Goal: Task Accomplishment & Management: Use online tool/utility

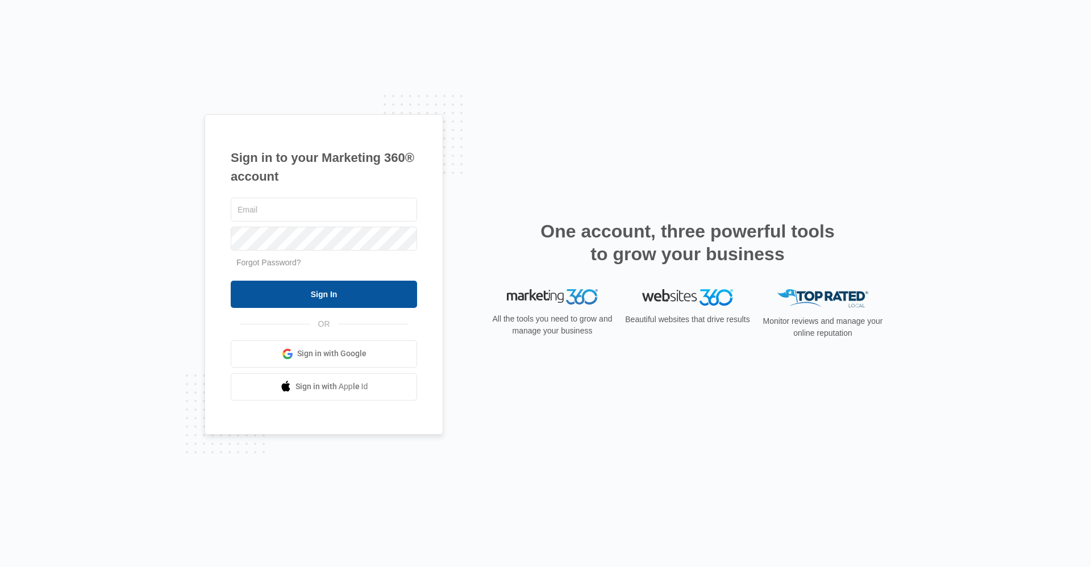
type input "[EMAIL_ADDRESS][DOMAIN_NAME]"
click at [341, 290] on input "Sign In" at bounding box center [324, 294] width 186 height 27
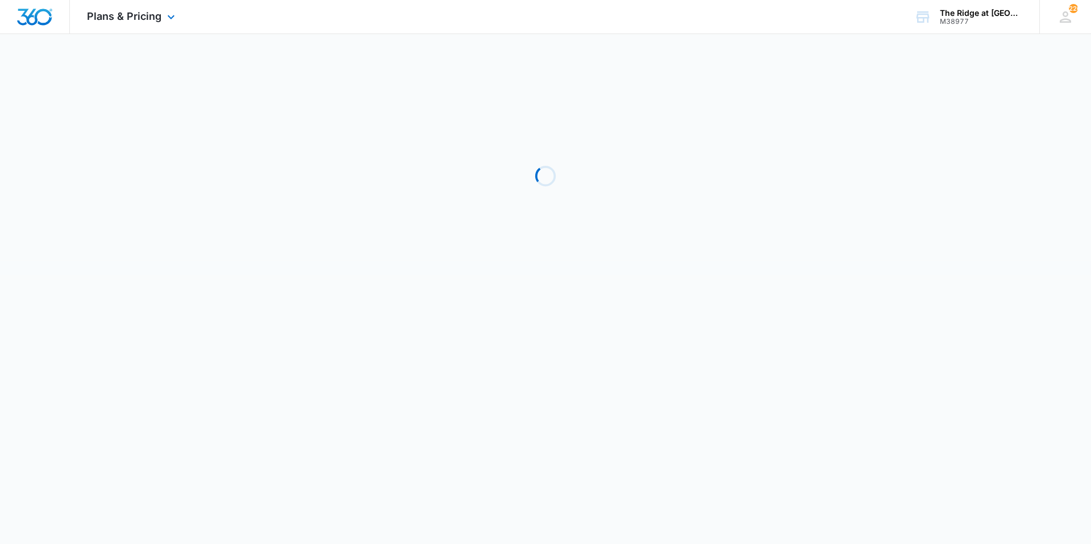
click at [108, 26] on div "Plans & Pricing Apps Reputation Websites Forms CRM Email Social Shop Payments P…" at bounding box center [132, 17] width 125 height 34
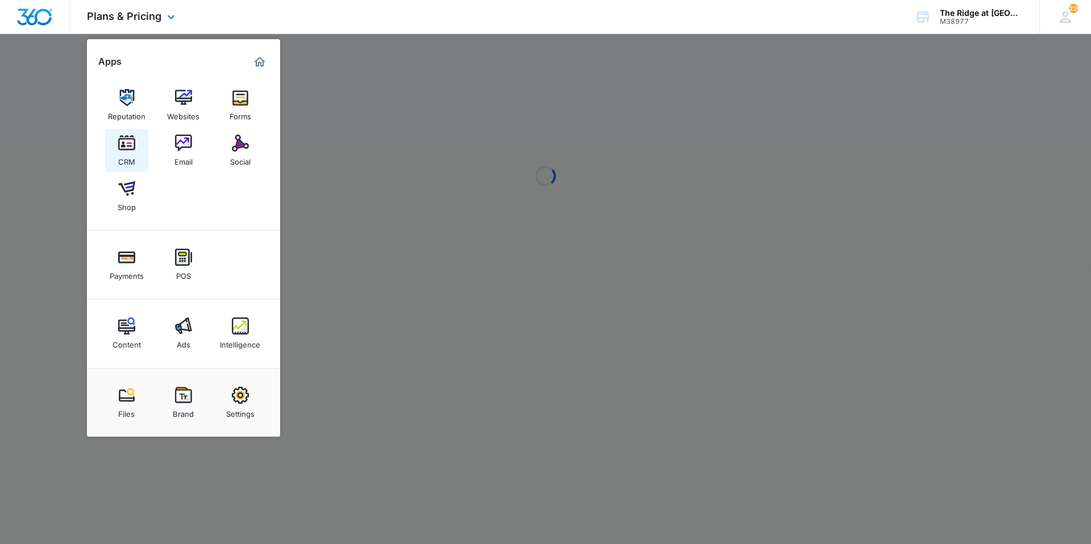
click at [127, 149] on img at bounding box center [126, 143] width 17 height 17
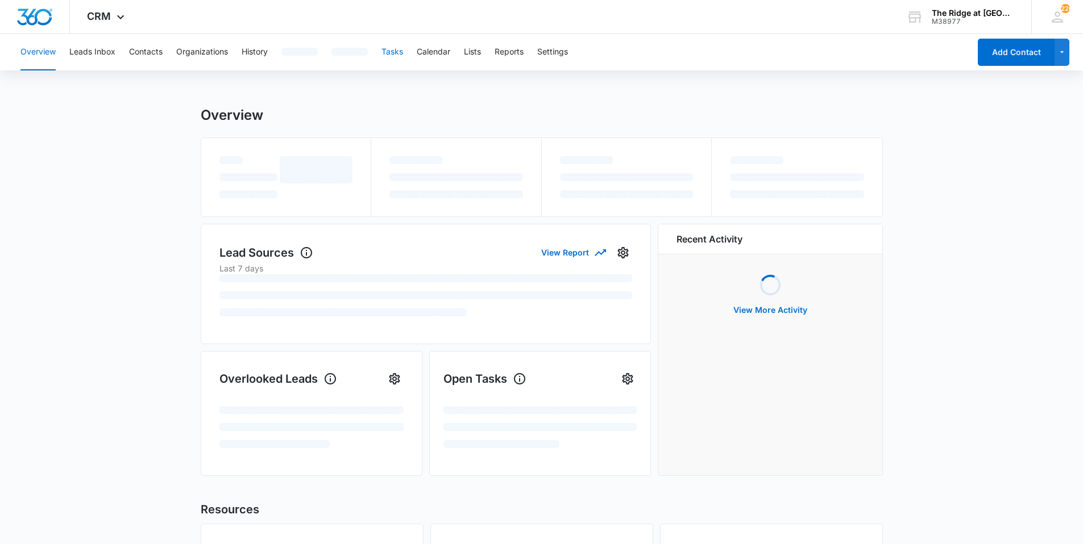
click at [394, 49] on button "Tasks" at bounding box center [392, 52] width 22 height 36
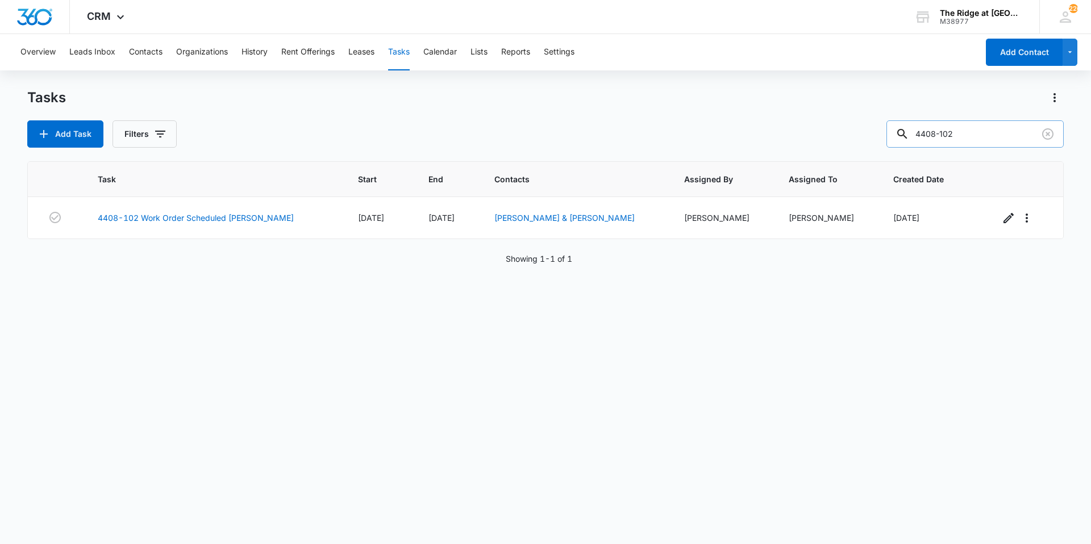
click at [948, 142] on input "4408-102" at bounding box center [975, 133] width 177 height 27
type input "4346"
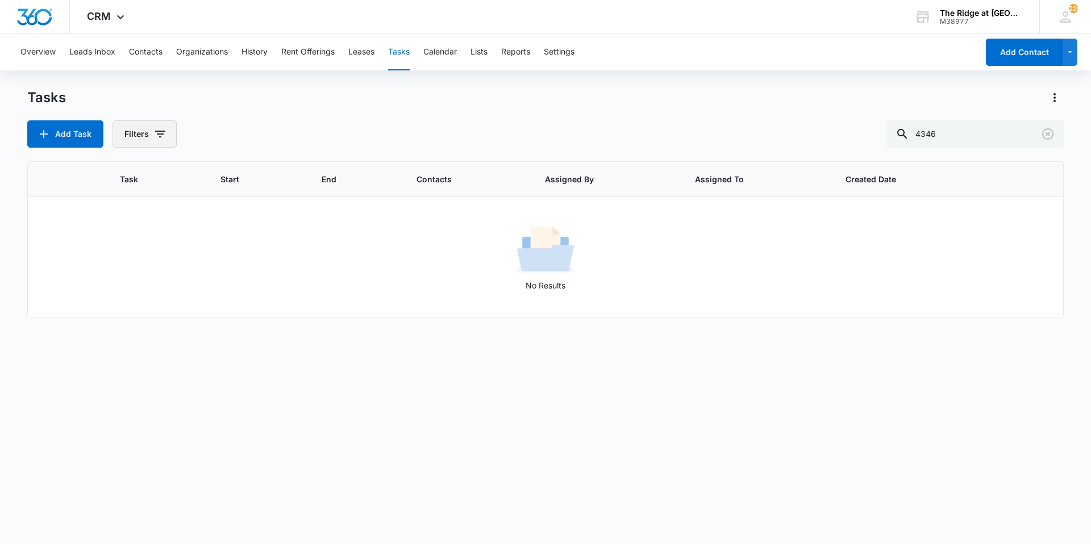
click at [145, 140] on button "Filters" at bounding box center [145, 133] width 64 height 27
click at [163, 270] on label "Complete" at bounding box center [191, 270] width 131 height 12
click at [127, 270] on input "Complete" at bounding box center [126, 270] width 1 height 1
radio input "false"
radio input "true"
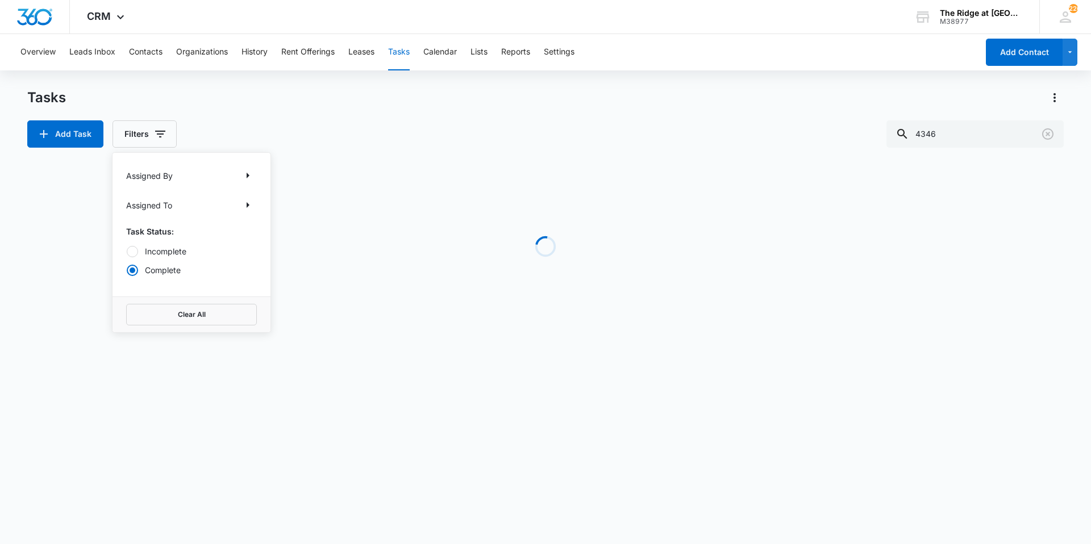
click at [469, 275] on div "Loading" at bounding box center [545, 246] width 1037 height 170
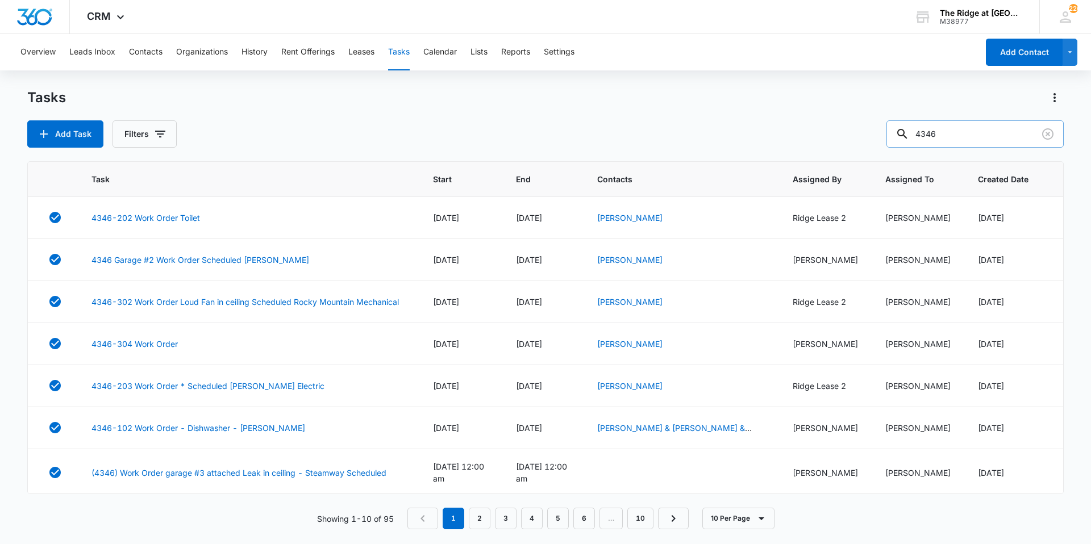
click at [980, 128] on input "4346" at bounding box center [975, 133] width 177 height 27
type input "4346-102"
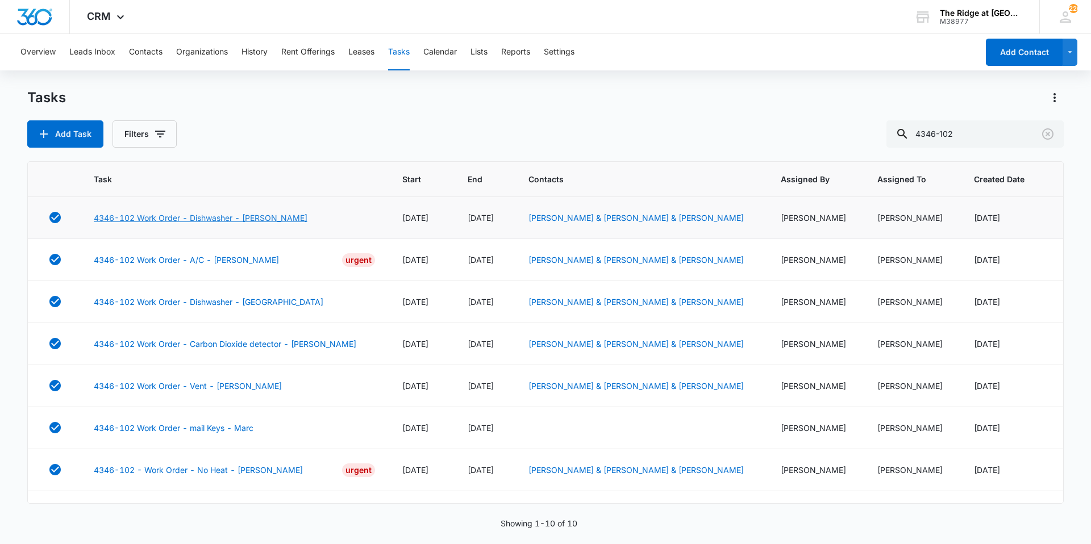
click at [203, 219] on link "4346-102 Work Order - Dishwasher - Ricardo" at bounding box center [201, 218] width 214 height 12
